Goal: Task Accomplishment & Management: Use online tool/utility

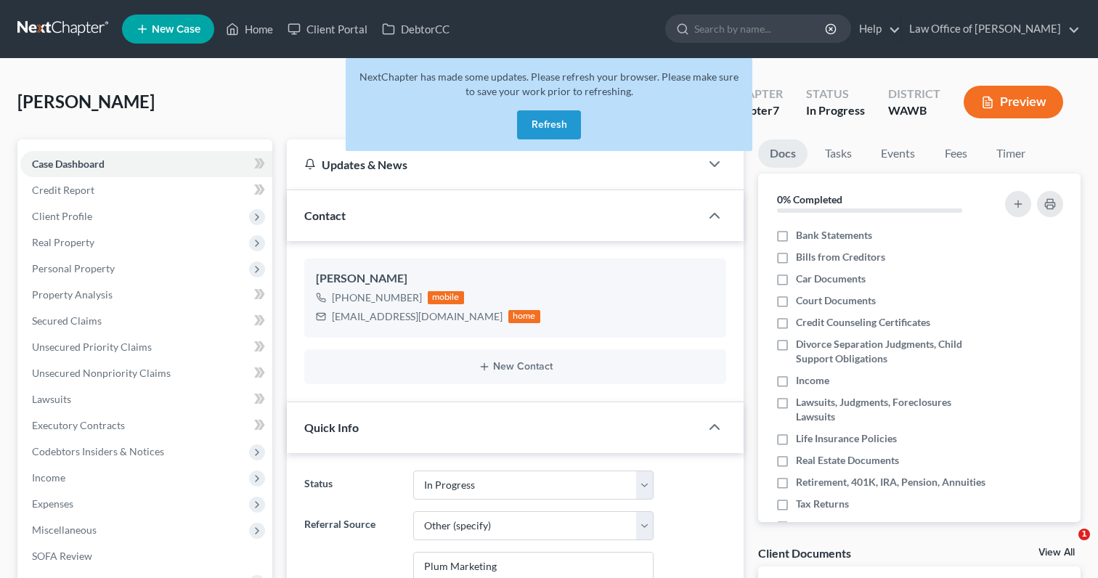
select select "4"
select select "6"
click at [748, 36] on input "search" at bounding box center [760, 28] width 133 height 27
click at [547, 127] on button "Refresh" at bounding box center [549, 124] width 64 height 29
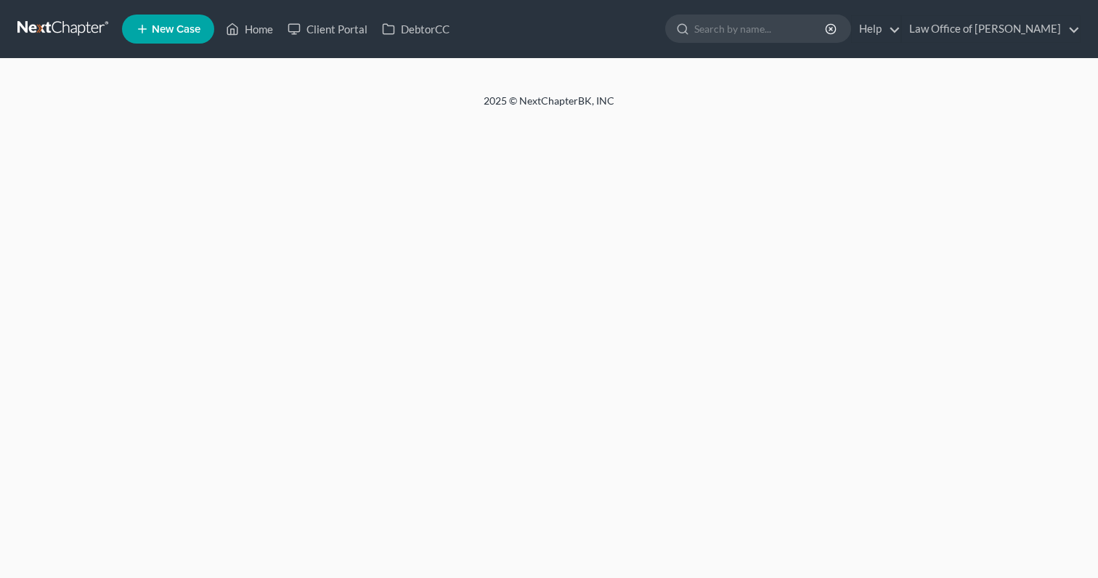
select select "6"
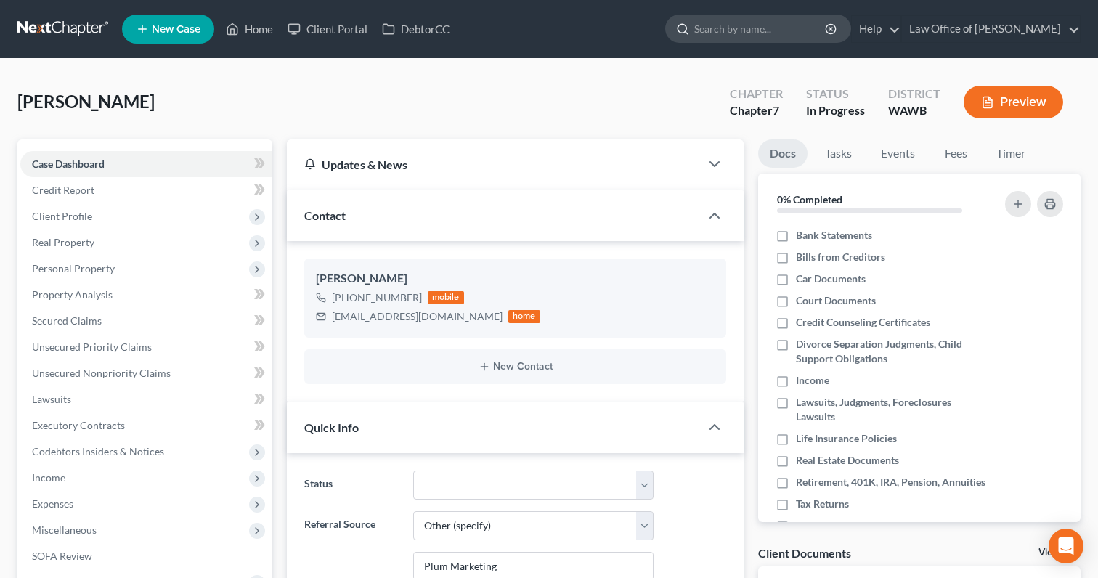
click at [753, 35] on input "search" at bounding box center [760, 28] width 133 height 27
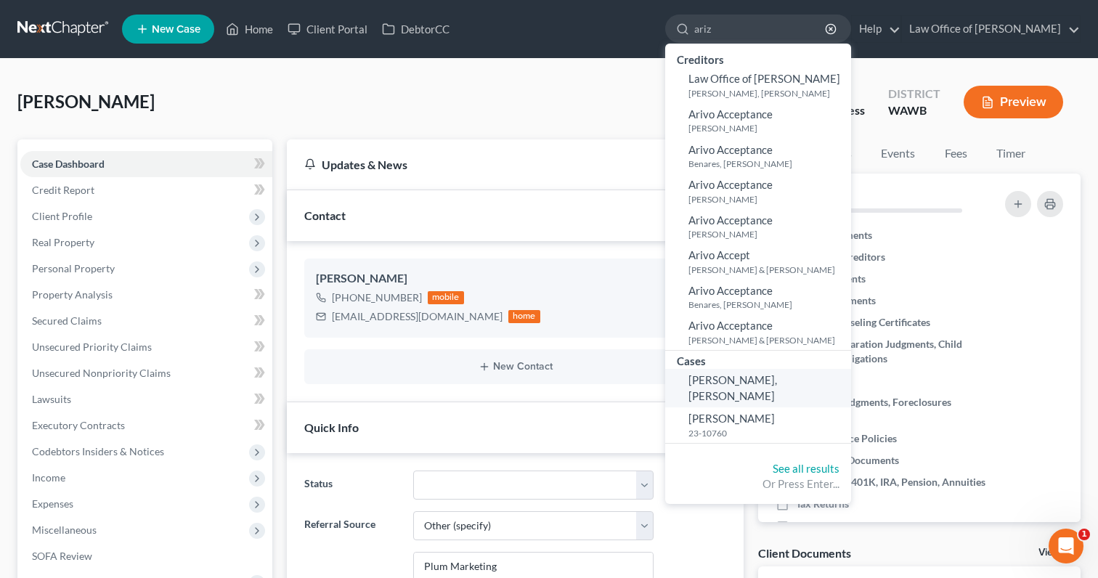
type input "ariz"
click at [777, 374] on span "[PERSON_NAME], [PERSON_NAME]" at bounding box center [732, 387] width 89 height 28
select select "6"
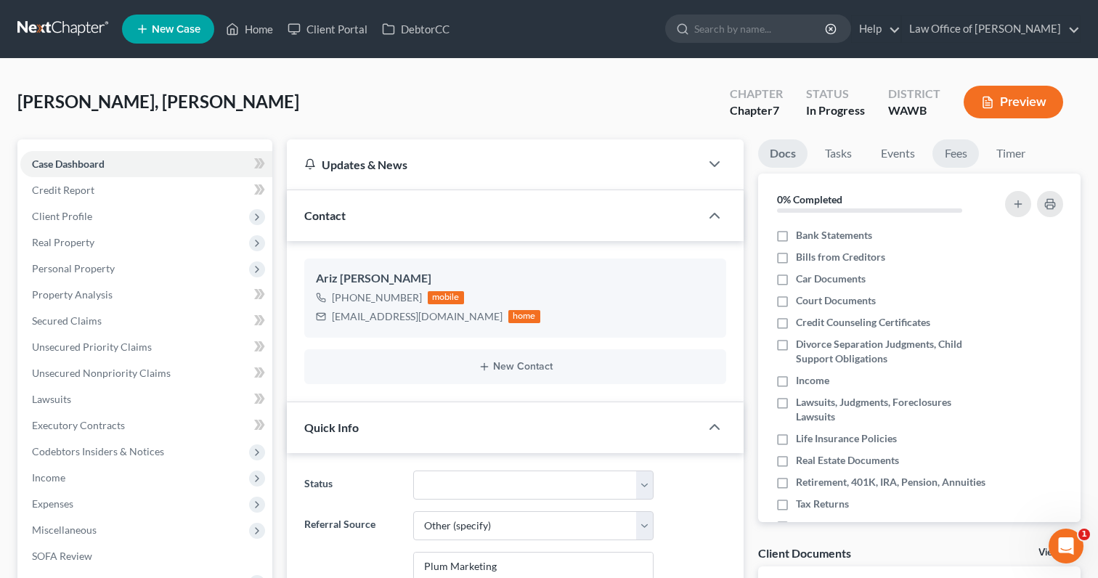
click at [958, 147] on link "Fees" at bounding box center [955, 153] width 46 height 28
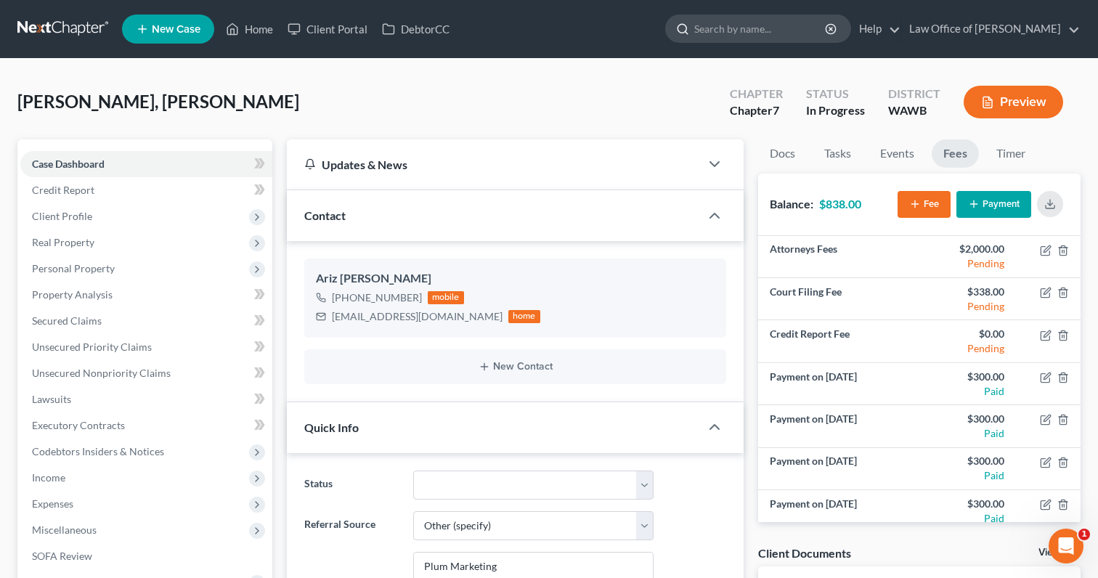
click at [768, 25] on input "search" at bounding box center [760, 28] width 133 height 27
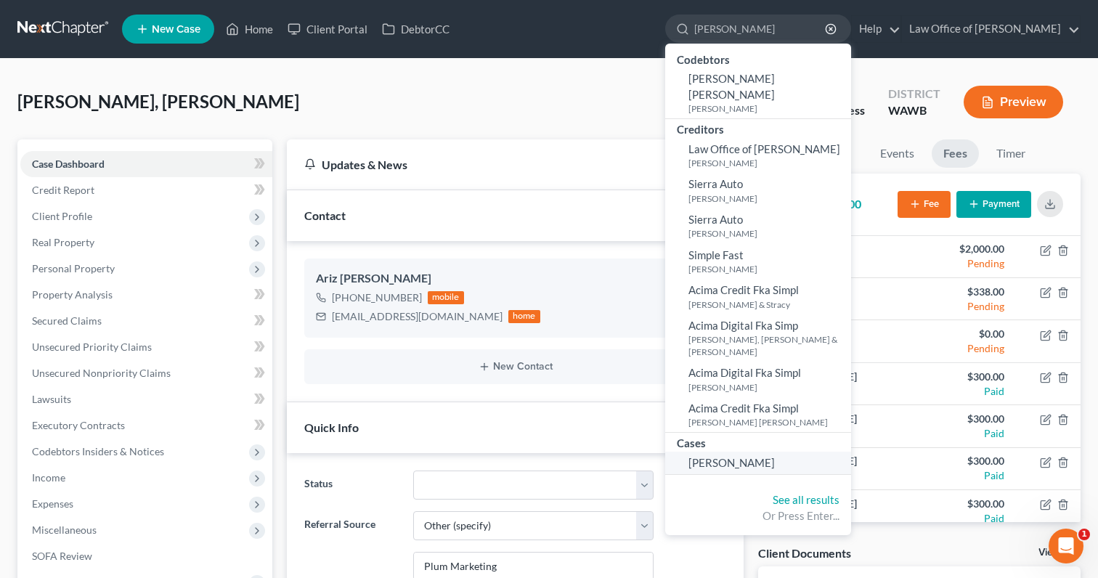
type input "[PERSON_NAME]"
click at [775, 456] on span "[PERSON_NAME]" at bounding box center [731, 462] width 86 height 13
select select "6"
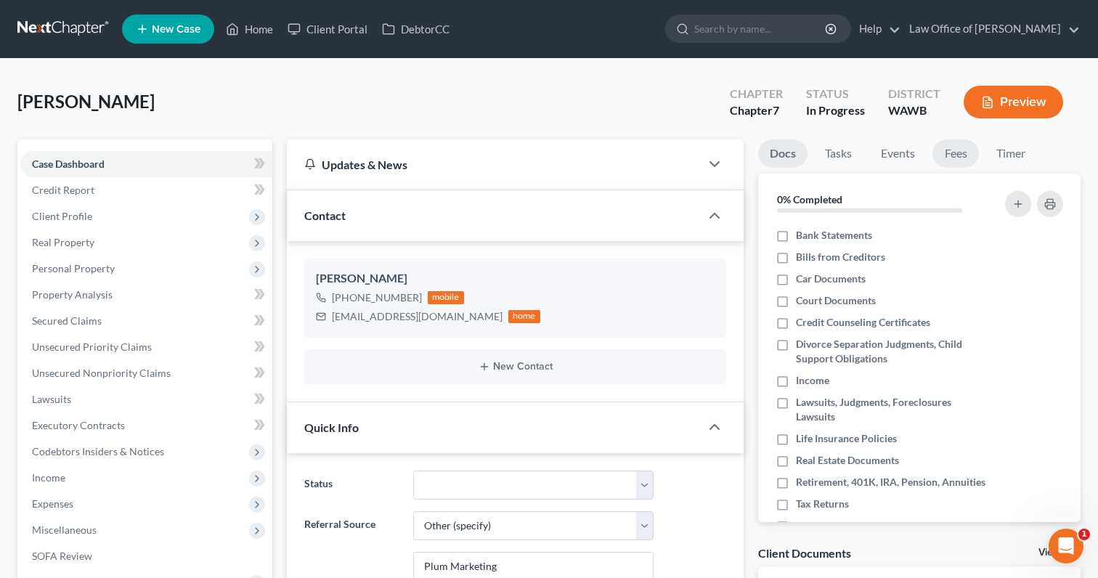
click at [959, 143] on link "Fees" at bounding box center [955, 153] width 46 height 28
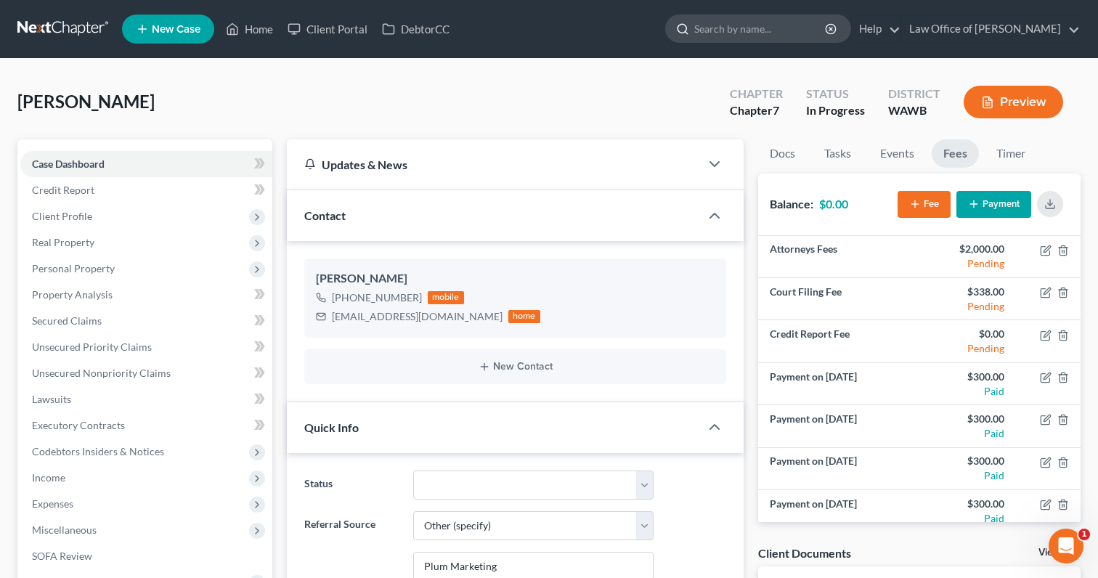
click at [807, 23] on input "search" at bounding box center [760, 28] width 133 height 27
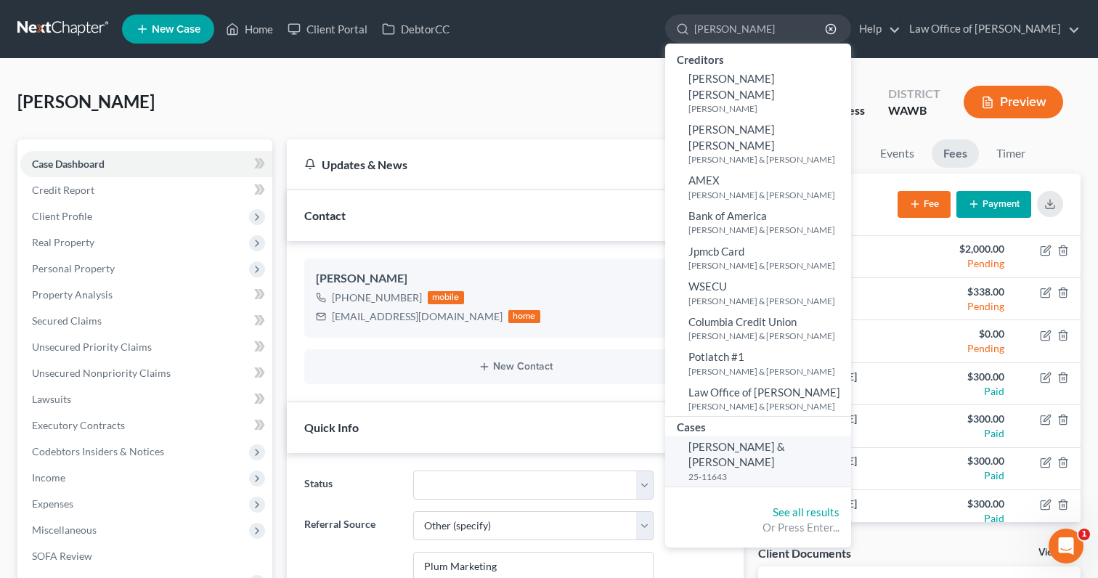
type input "[PERSON_NAME]"
click at [783, 440] on span "[PERSON_NAME] & [PERSON_NAME]" at bounding box center [736, 454] width 97 height 28
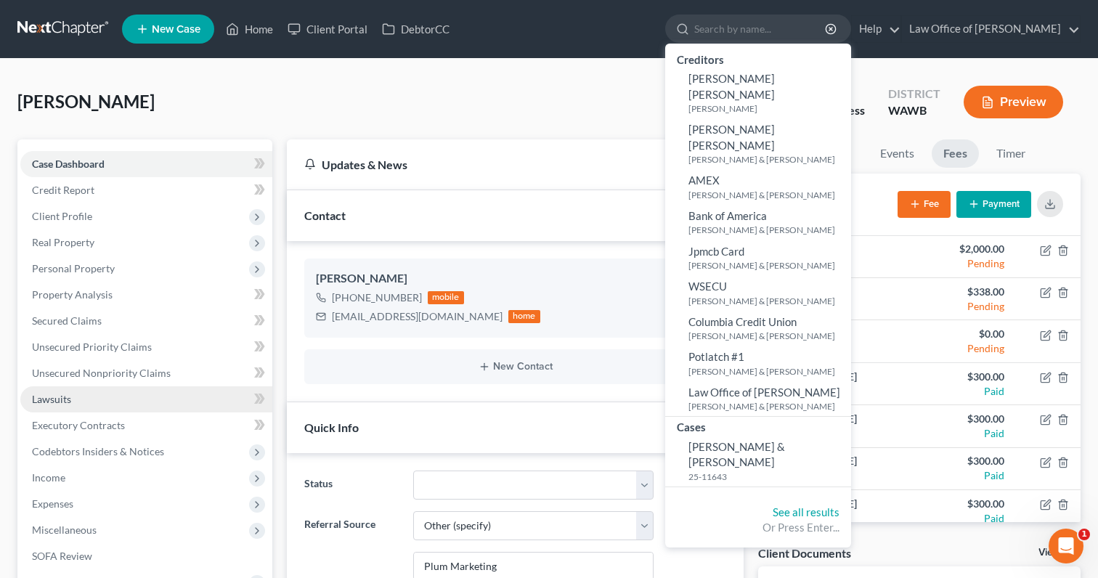
select select "6"
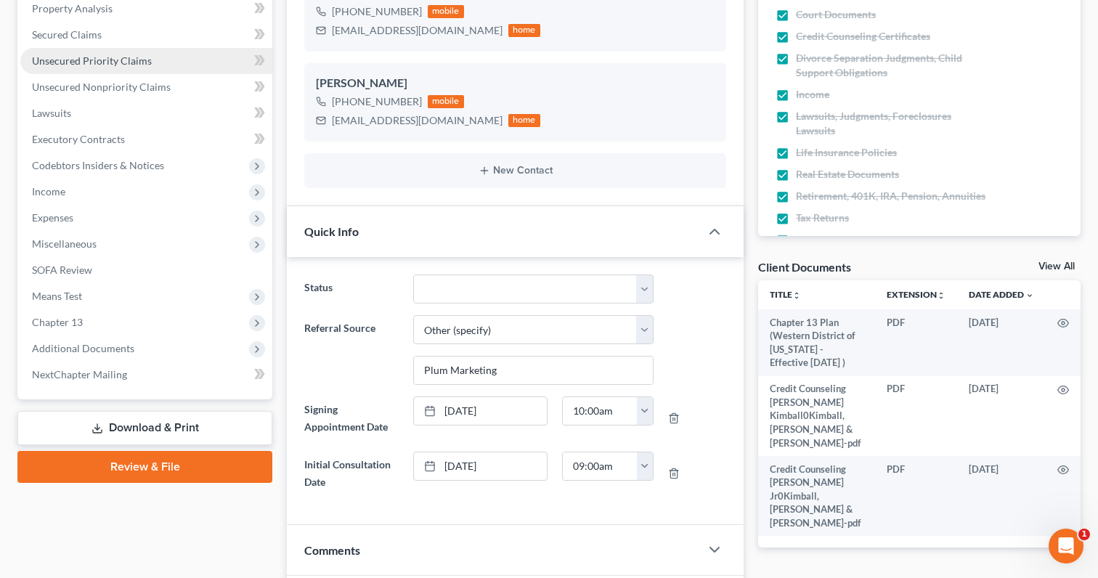
scroll to position [290, 0]
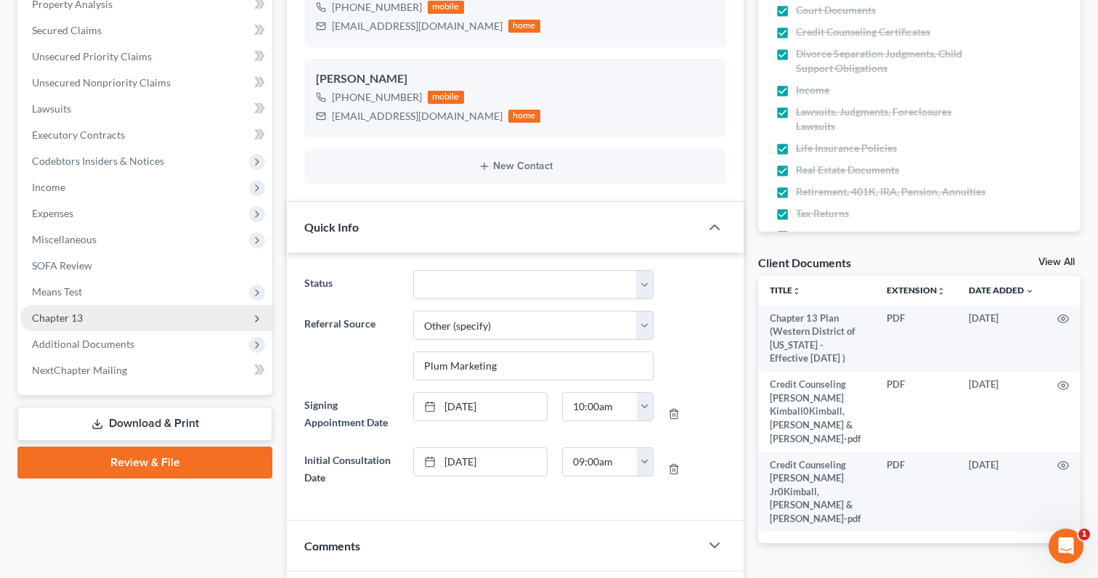
click at [118, 319] on span "Chapter 13" at bounding box center [146, 318] width 252 height 26
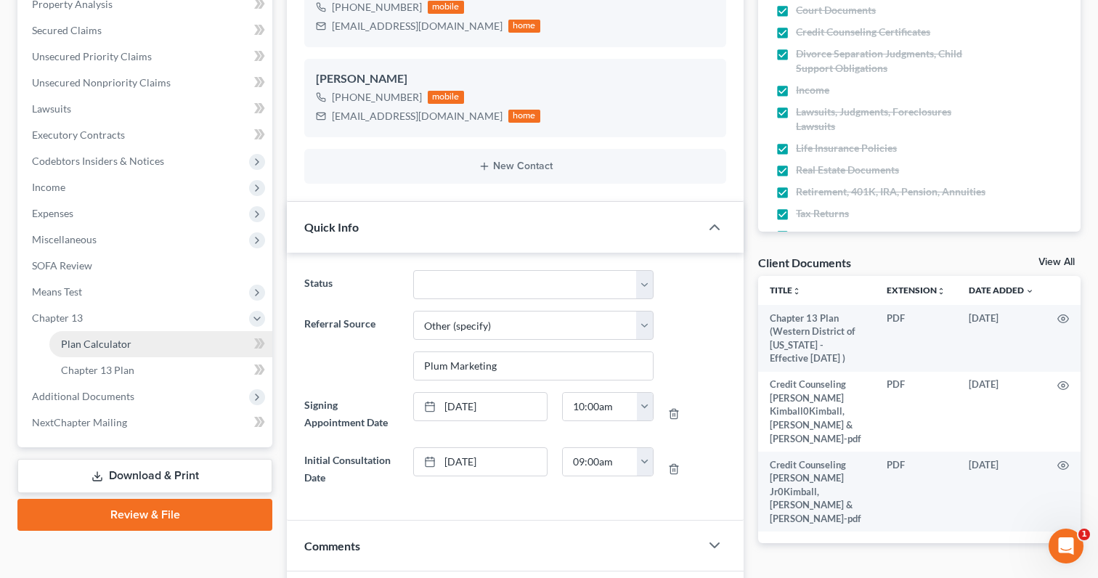
click at [120, 339] on span "Plan Calculator" at bounding box center [96, 344] width 70 height 12
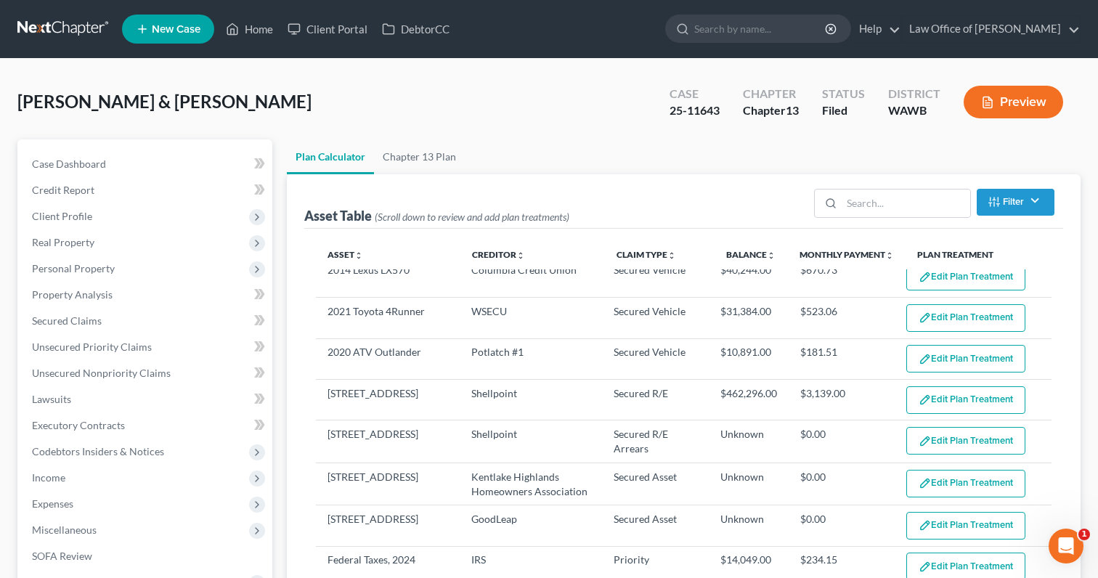
scroll to position [25, 0]
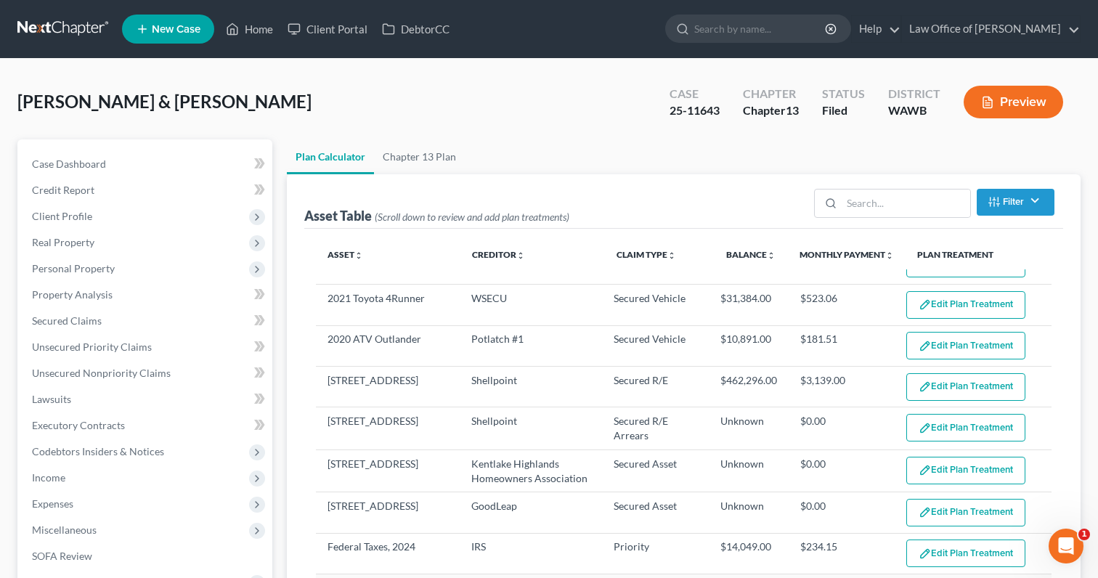
select select "59"
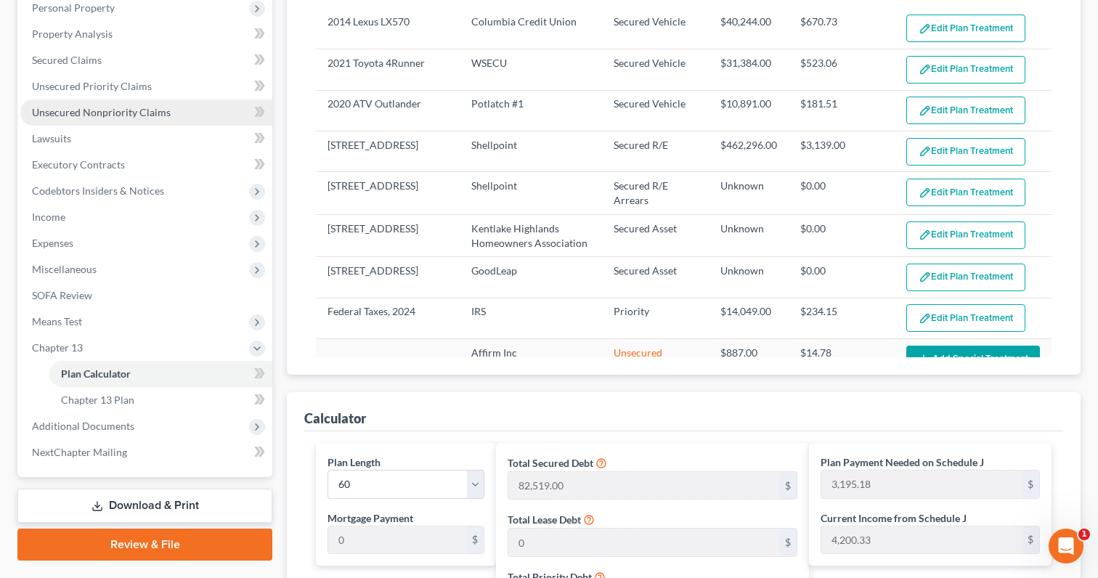
scroll to position [293, 0]
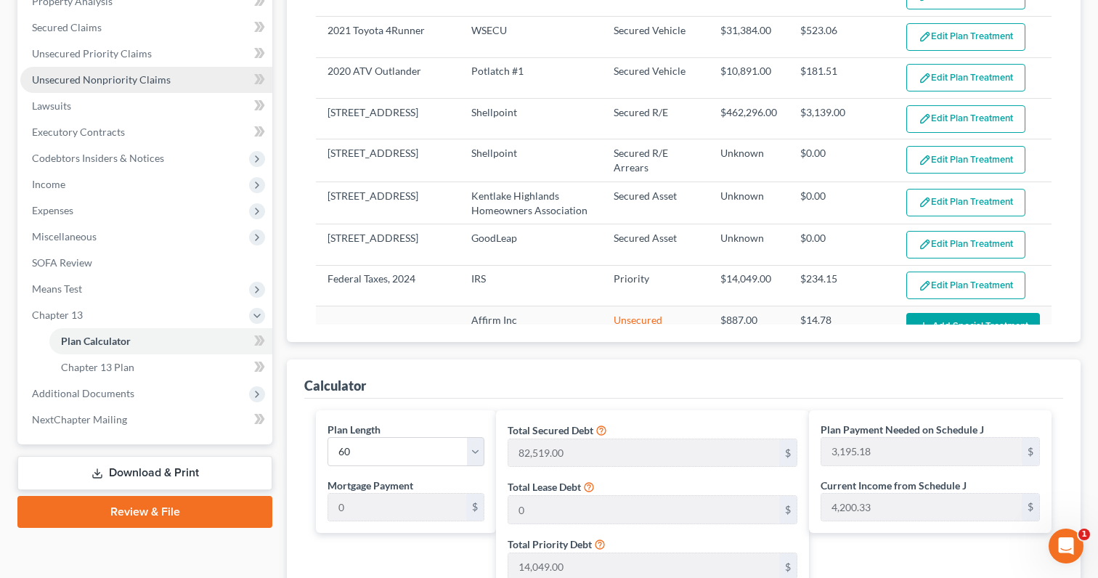
click at [154, 78] on span "Unsecured Nonpriority Claims" at bounding box center [101, 79] width 139 height 12
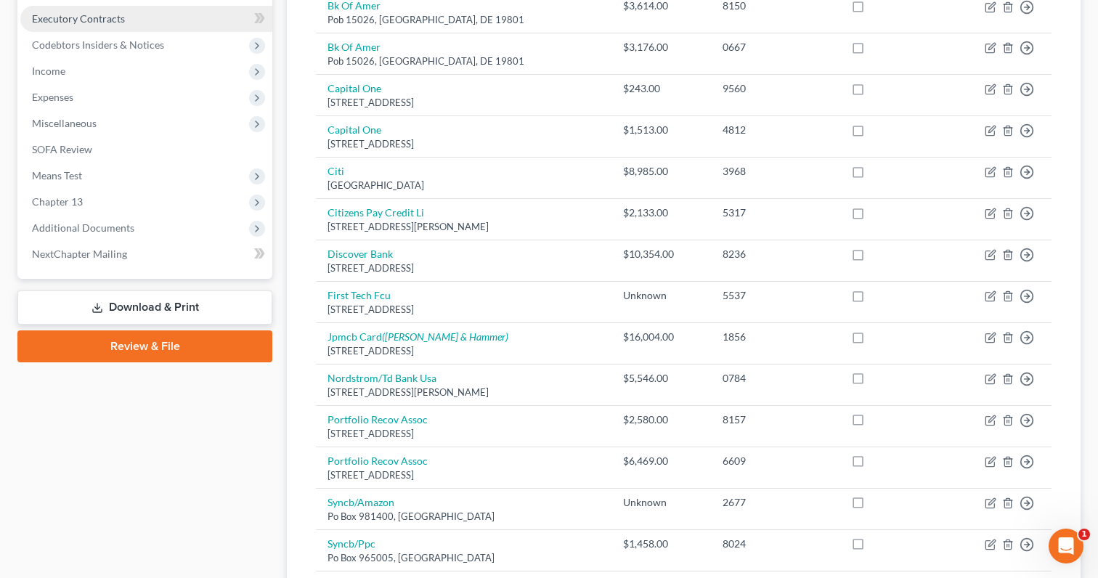
scroll to position [428, 0]
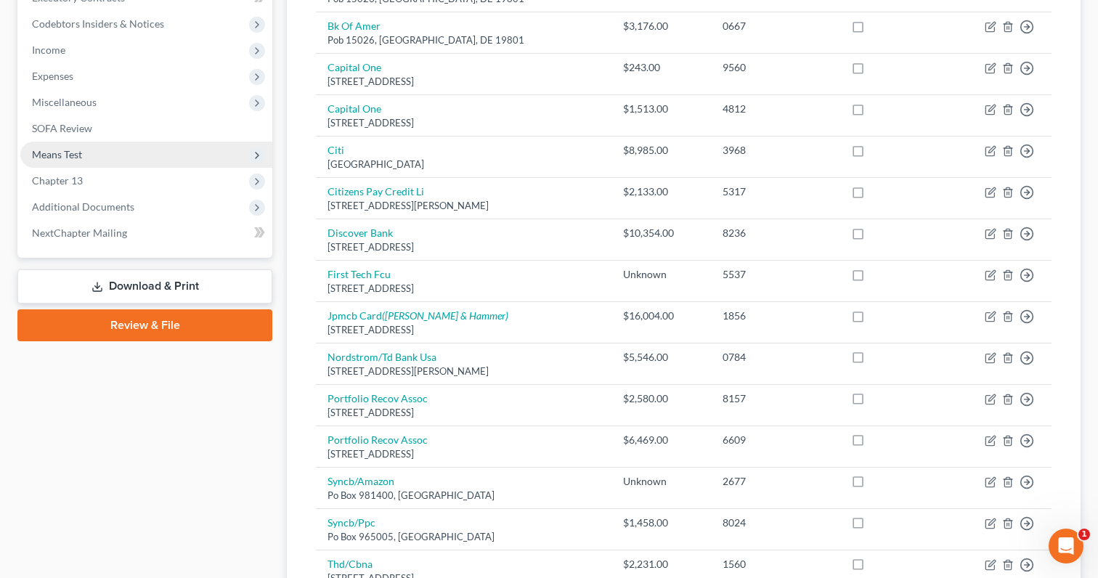
click at [126, 155] on span "Means Test" at bounding box center [146, 155] width 252 height 26
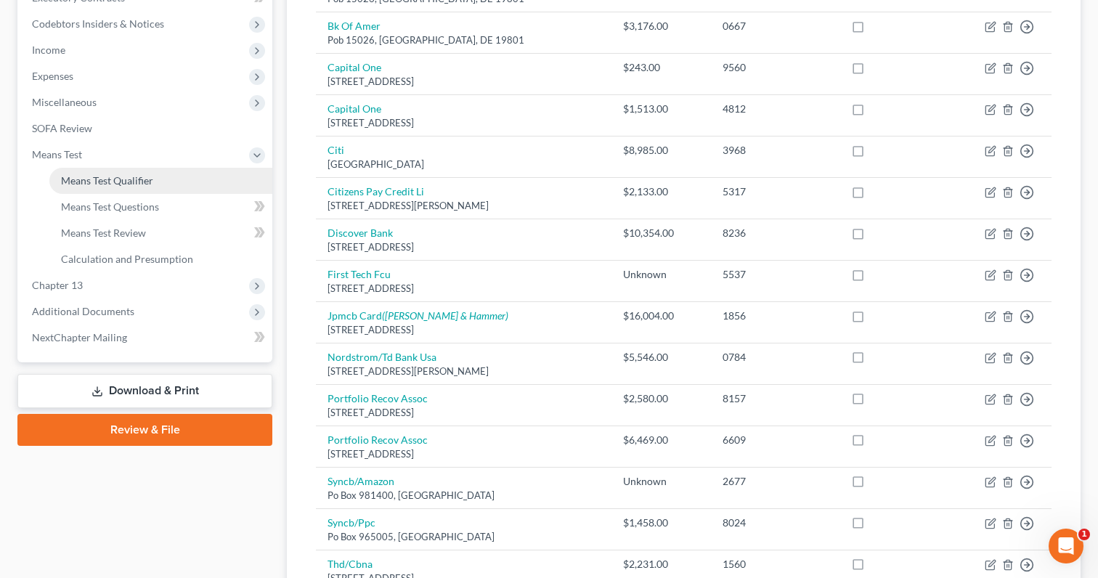
click at [139, 171] on link "Means Test Qualifier" at bounding box center [160, 181] width 223 height 26
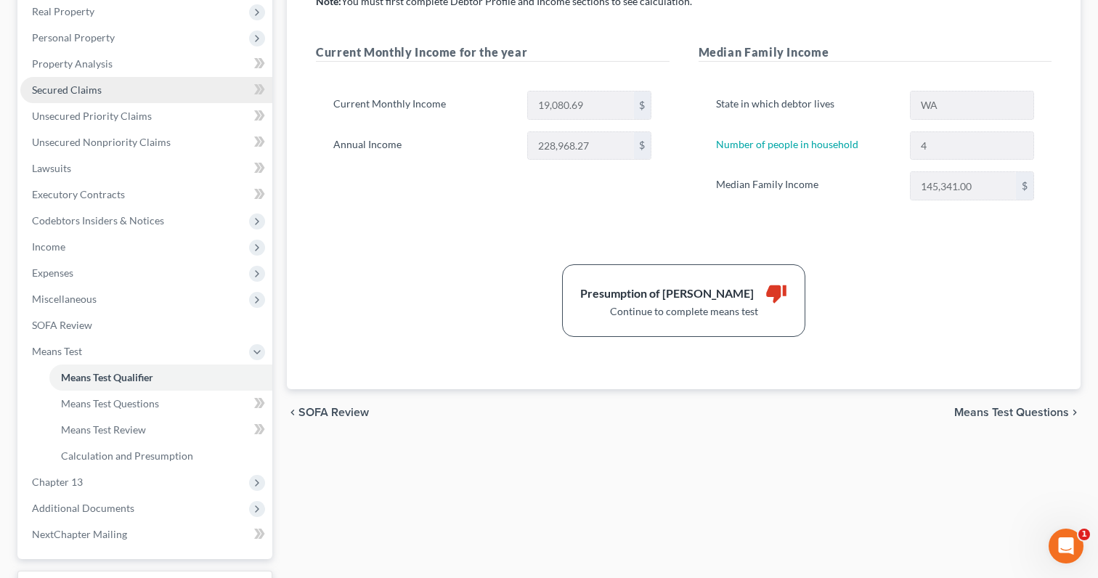
scroll to position [349, 0]
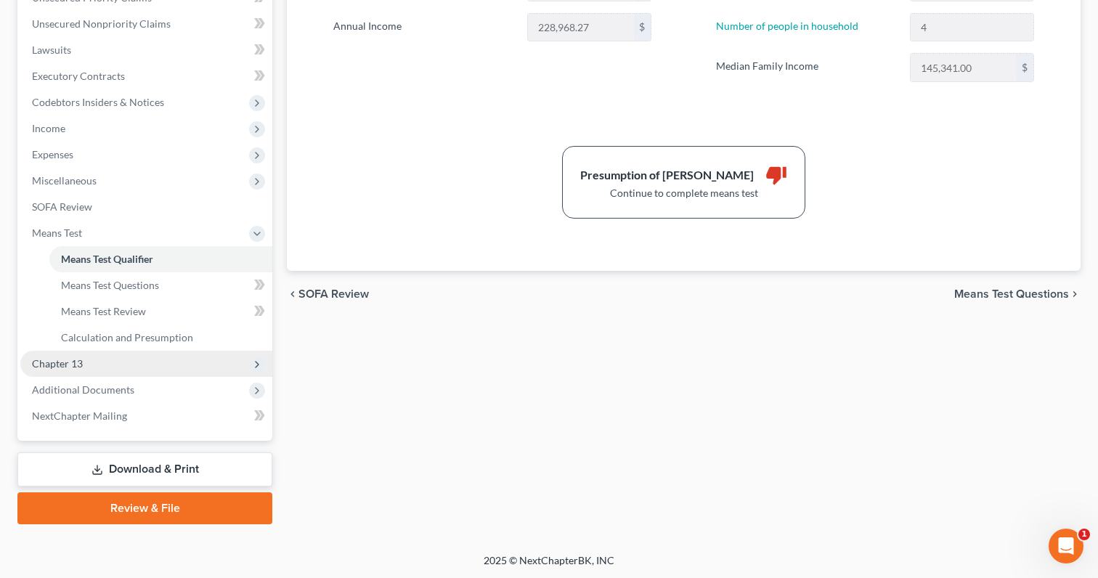
click at [158, 367] on span "Chapter 13" at bounding box center [146, 364] width 252 height 26
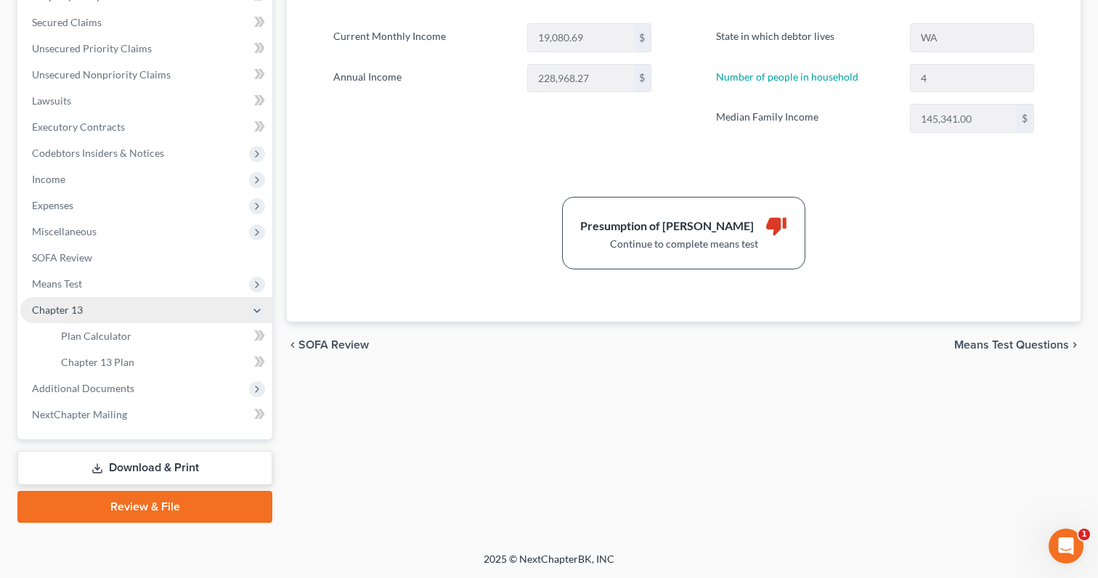
scroll to position [297, 0]
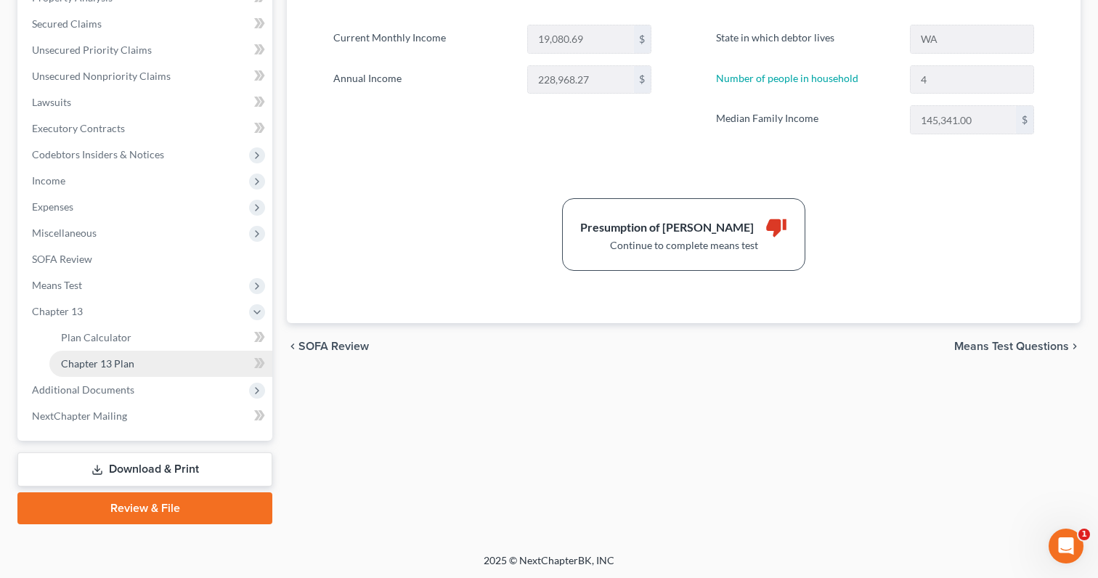
click at [171, 363] on link "Chapter 13 Plan" at bounding box center [160, 364] width 223 height 26
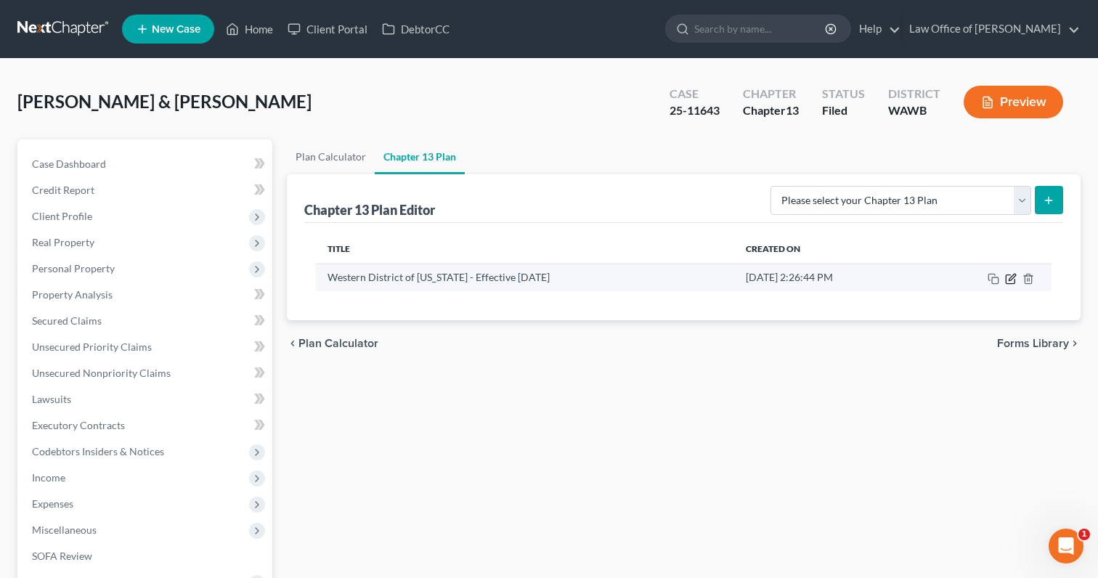
click at [1011, 279] on icon "button" at bounding box center [1012, 277] width 7 height 7
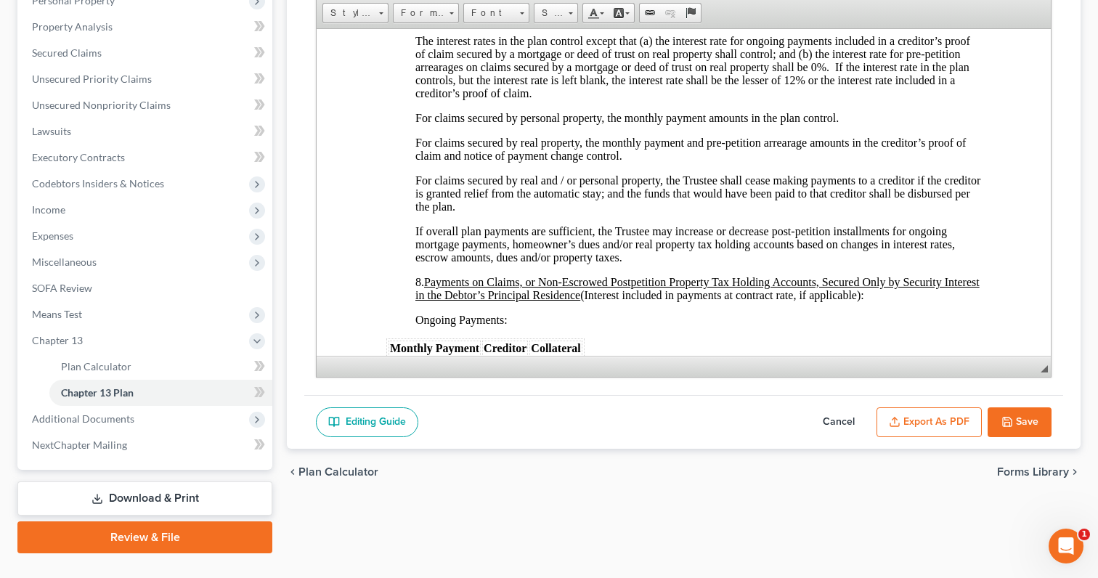
scroll to position [297, 0]
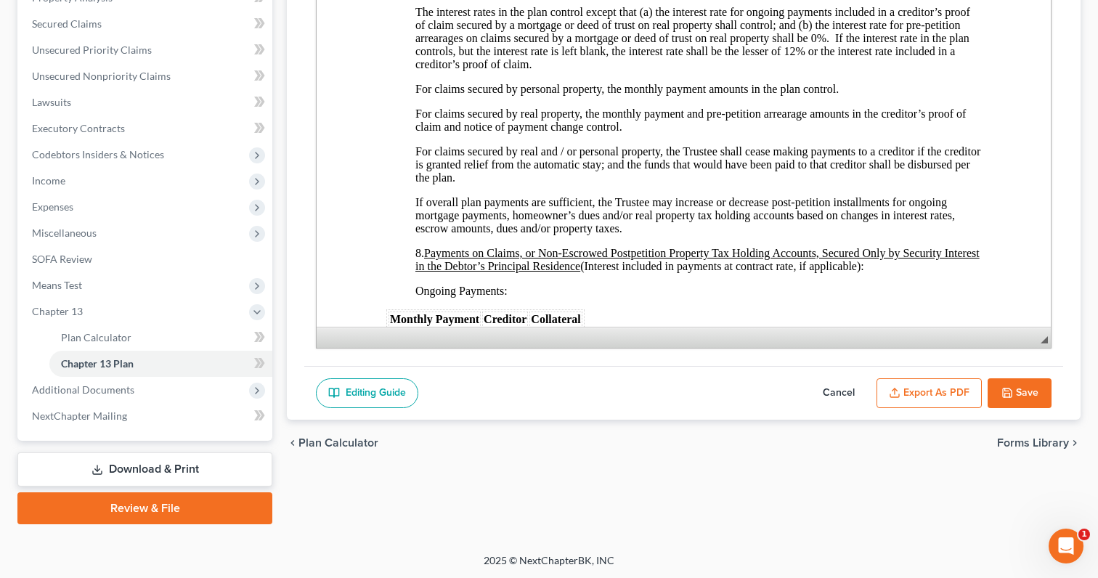
click at [1030, 387] on button "Save" at bounding box center [1019, 393] width 64 height 30
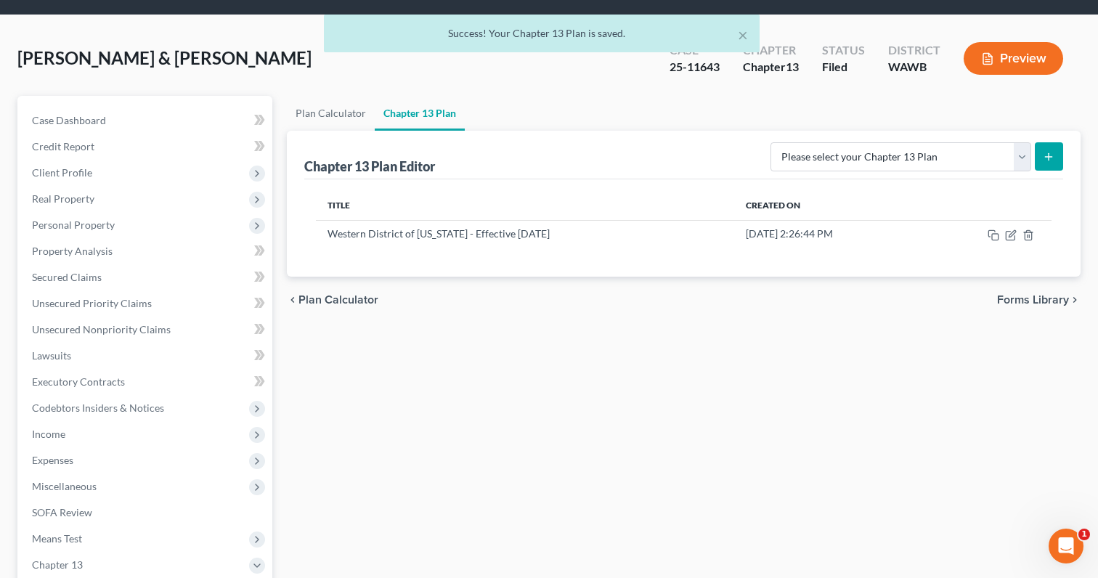
scroll to position [0, 0]
